Goal: Information Seeking & Learning: Learn about a topic

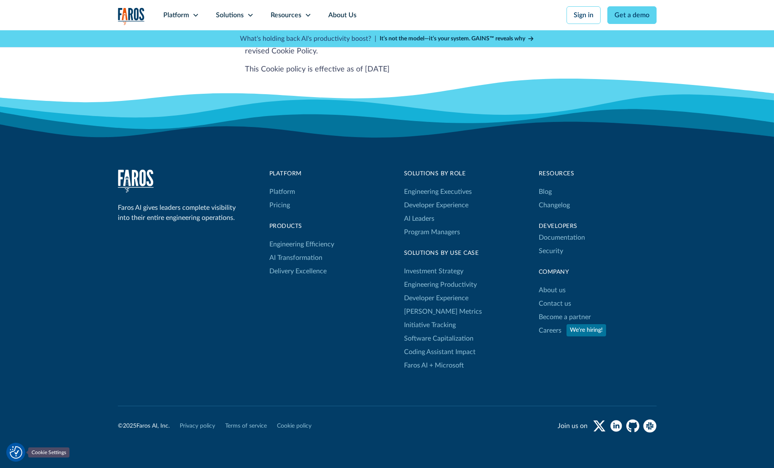
click at [14, 457] on img "Cookie Settings" at bounding box center [16, 452] width 13 height 13
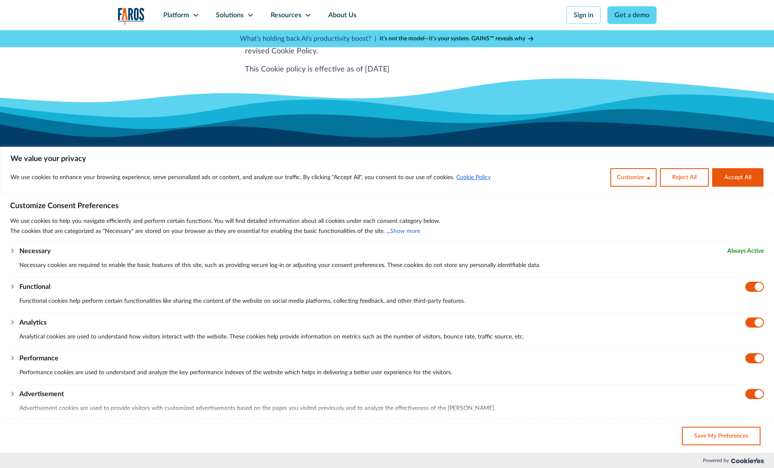
click at [716, 122] on icon at bounding box center [387, 157] width 774 height 71
click at [689, 134] on icon at bounding box center [387, 157] width 774 height 71
click at [727, 177] on button "Accept All" at bounding box center [737, 177] width 51 height 19
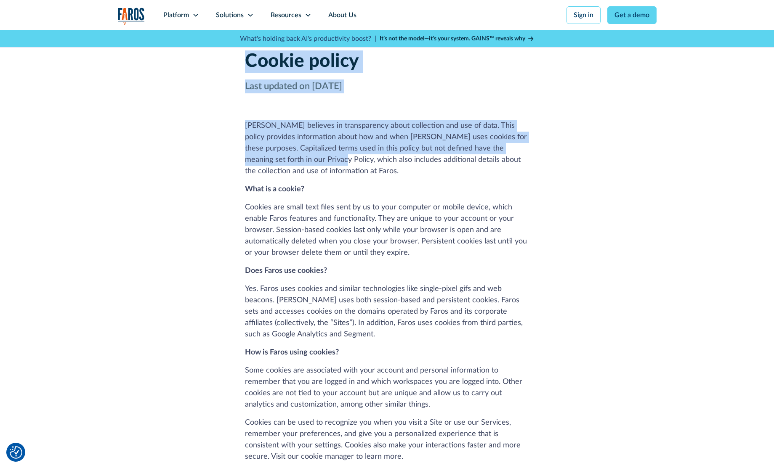
drag, startPoint x: 242, startPoint y: 63, endPoint x: 301, endPoint y: 184, distance: 134.9
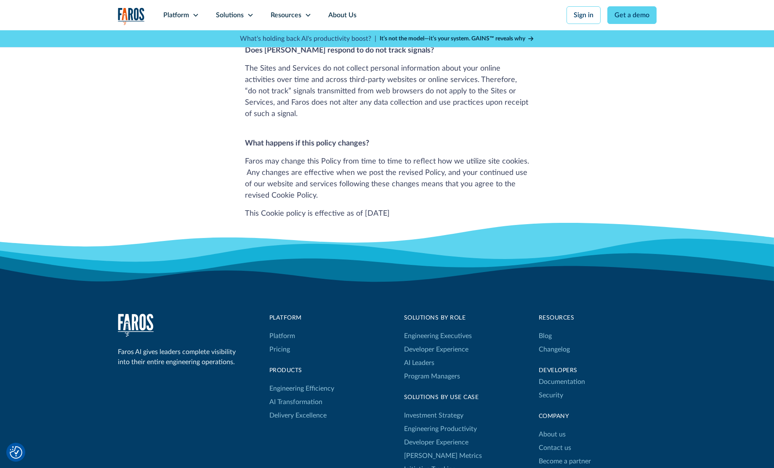
scroll to position [839, 0]
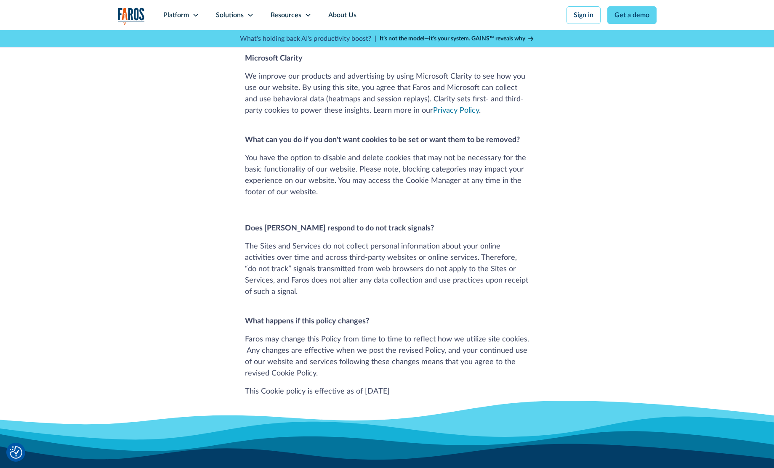
click at [417, 386] on p "This Cookie policy is effective as of August 7, 2025" at bounding box center [387, 391] width 284 height 11
copy div "Cookie policy Last updated on August 7, 2025 Faros believes in transparency abo…"
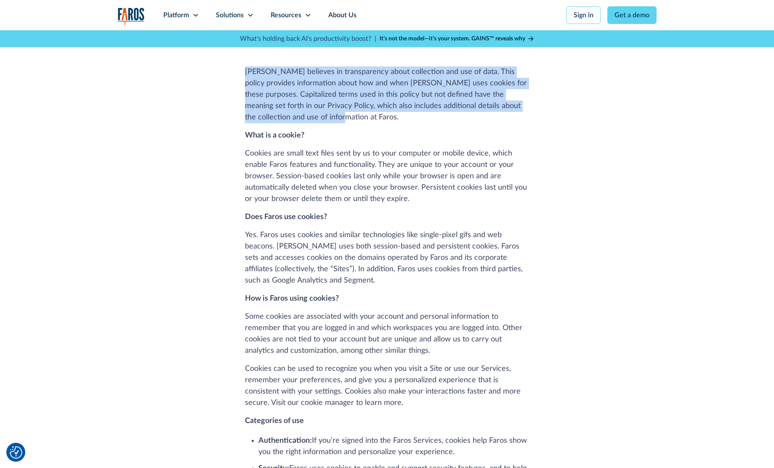
scroll to position [52, 0]
